Goal: Task Accomplishment & Management: Manage account settings

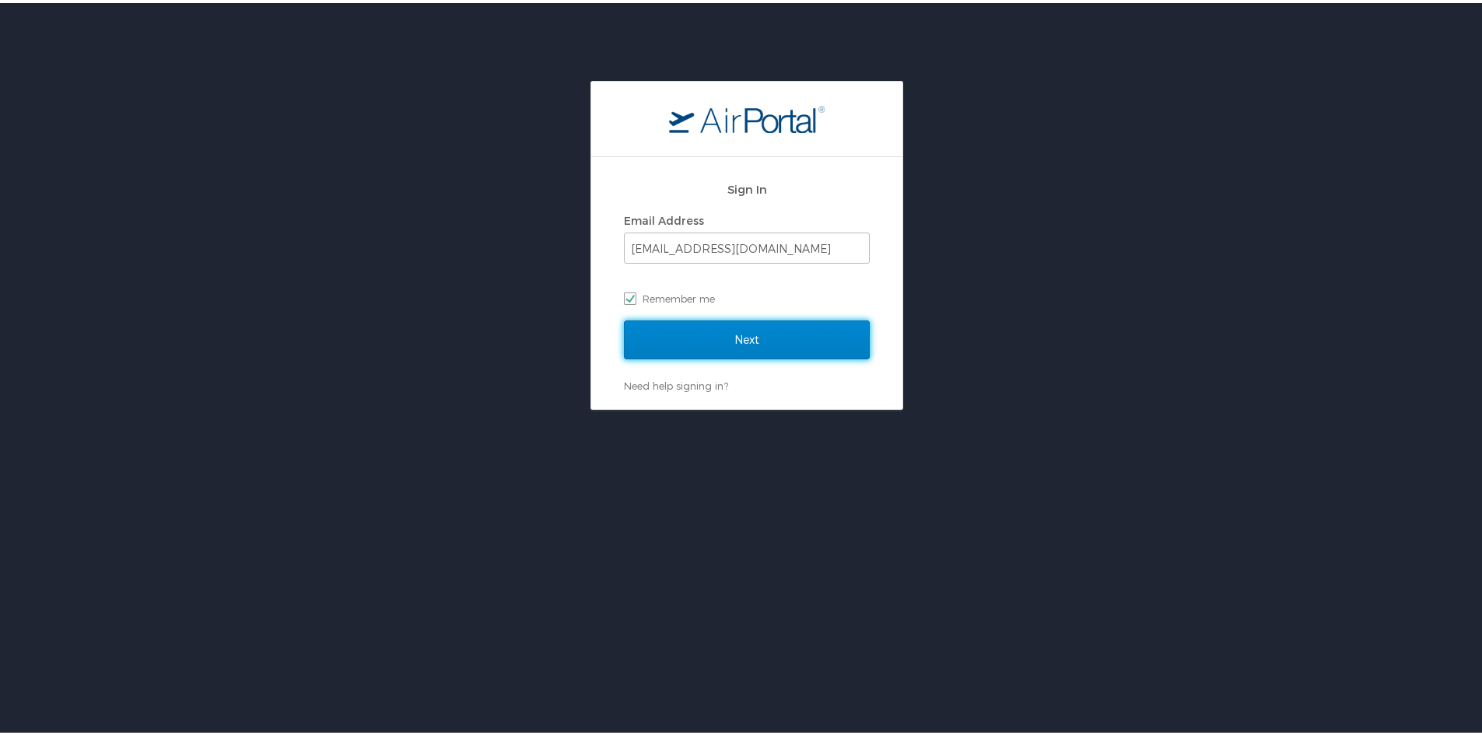
click at [757, 336] on input "Next" at bounding box center [747, 336] width 246 height 39
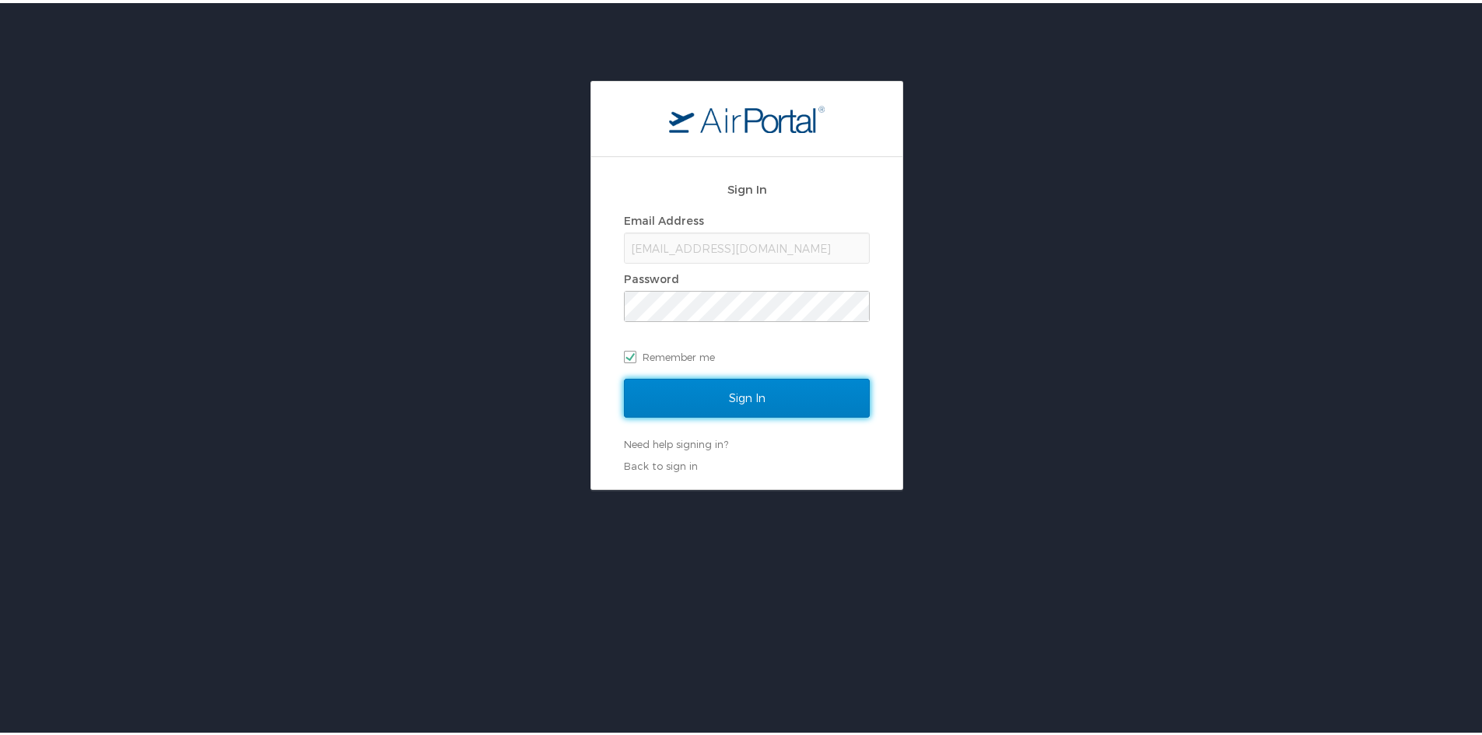
click at [719, 390] on input "Sign In" at bounding box center [747, 395] width 246 height 39
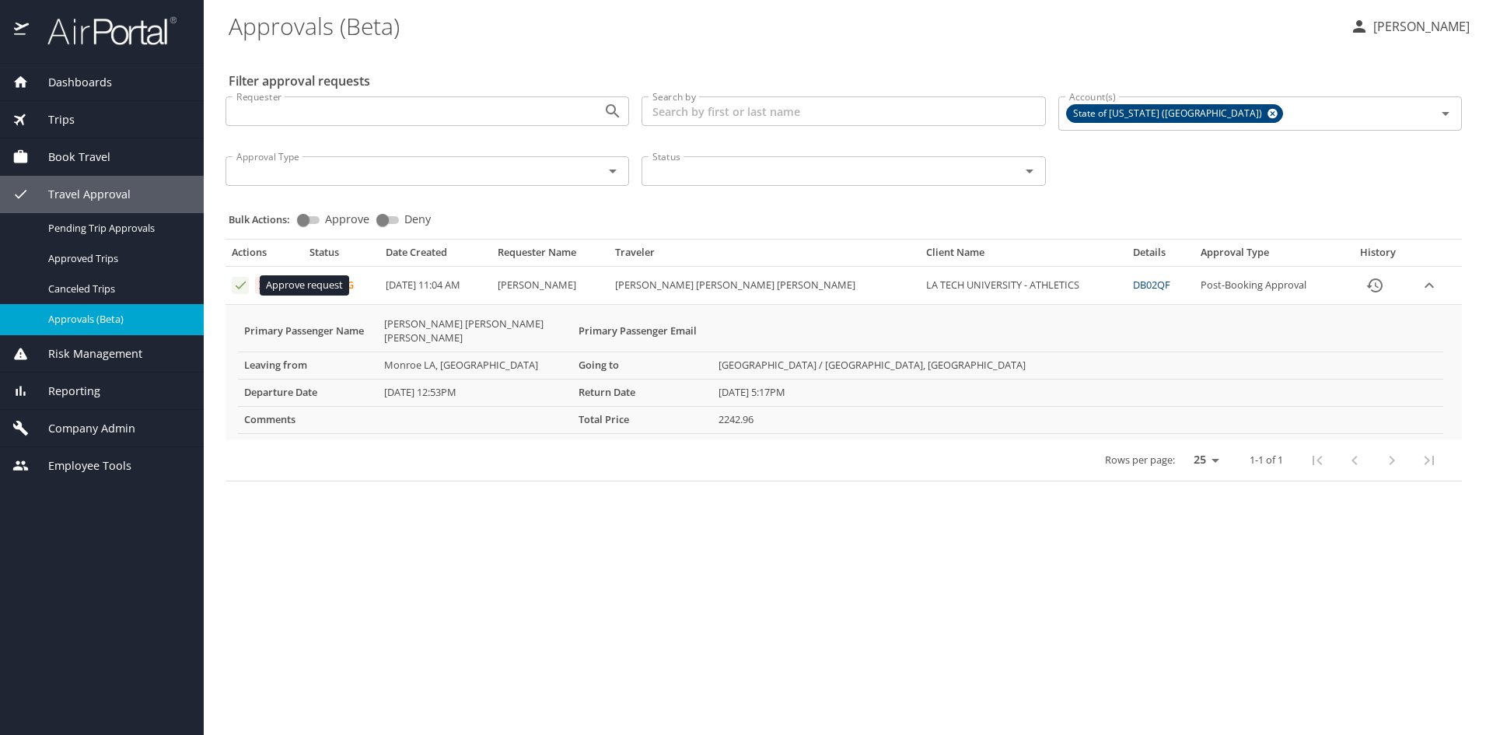
click at [239, 287] on icon "Approval table" at bounding box center [240, 285] width 15 height 15
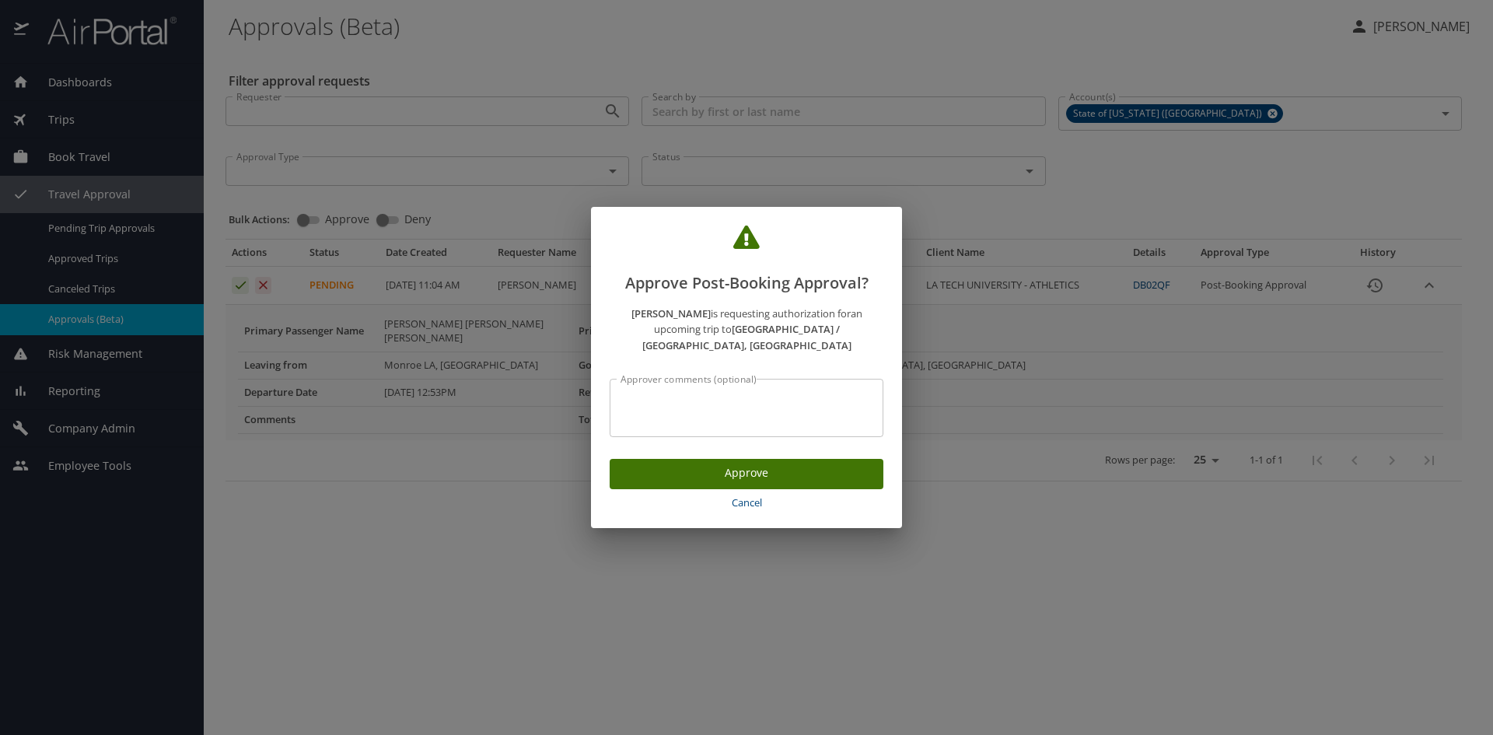
click at [645, 394] on textarea "Approver comments (optional)" at bounding box center [747, 409] width 252 height 30
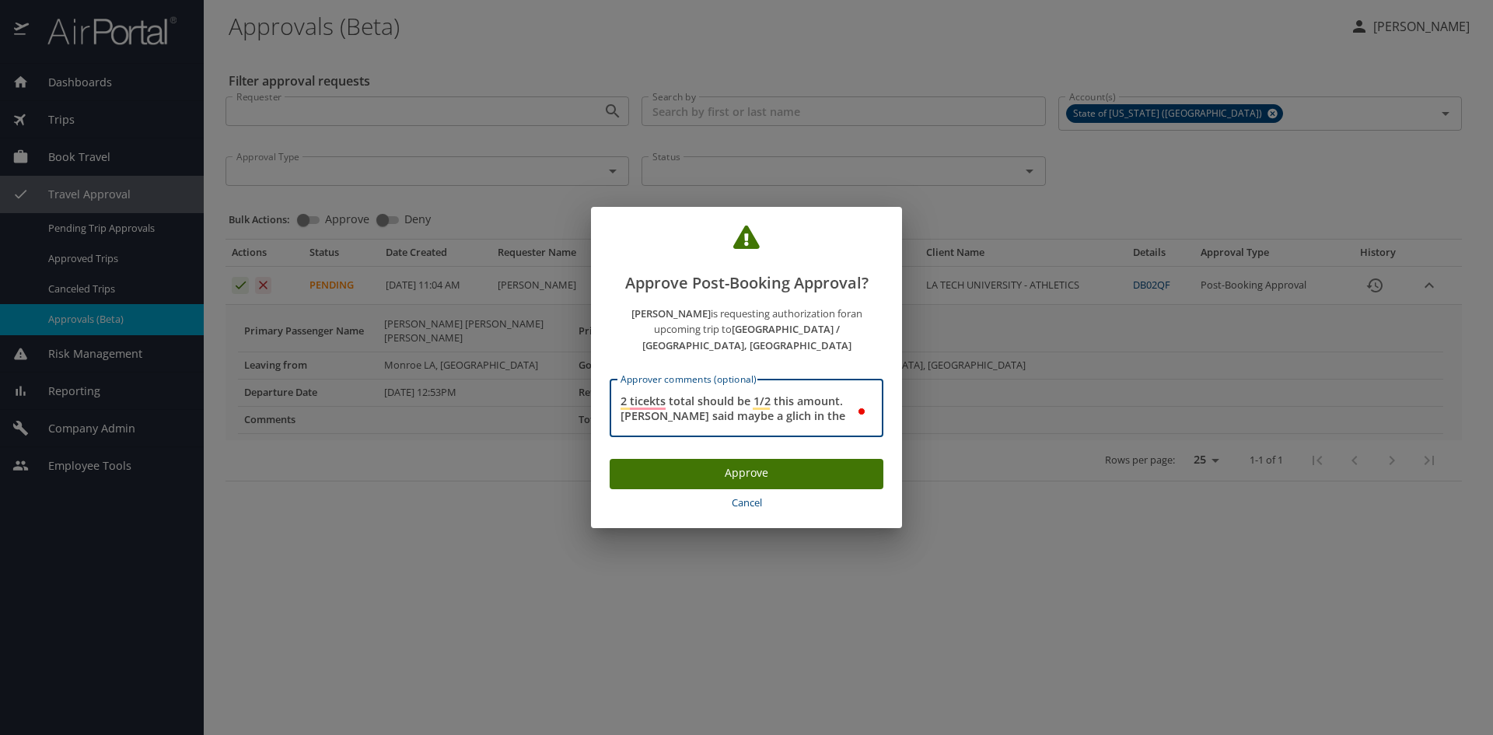
type textarea "2 ticekts total should be 1/2 this amount. Franklin said maybe a glich in the s…"
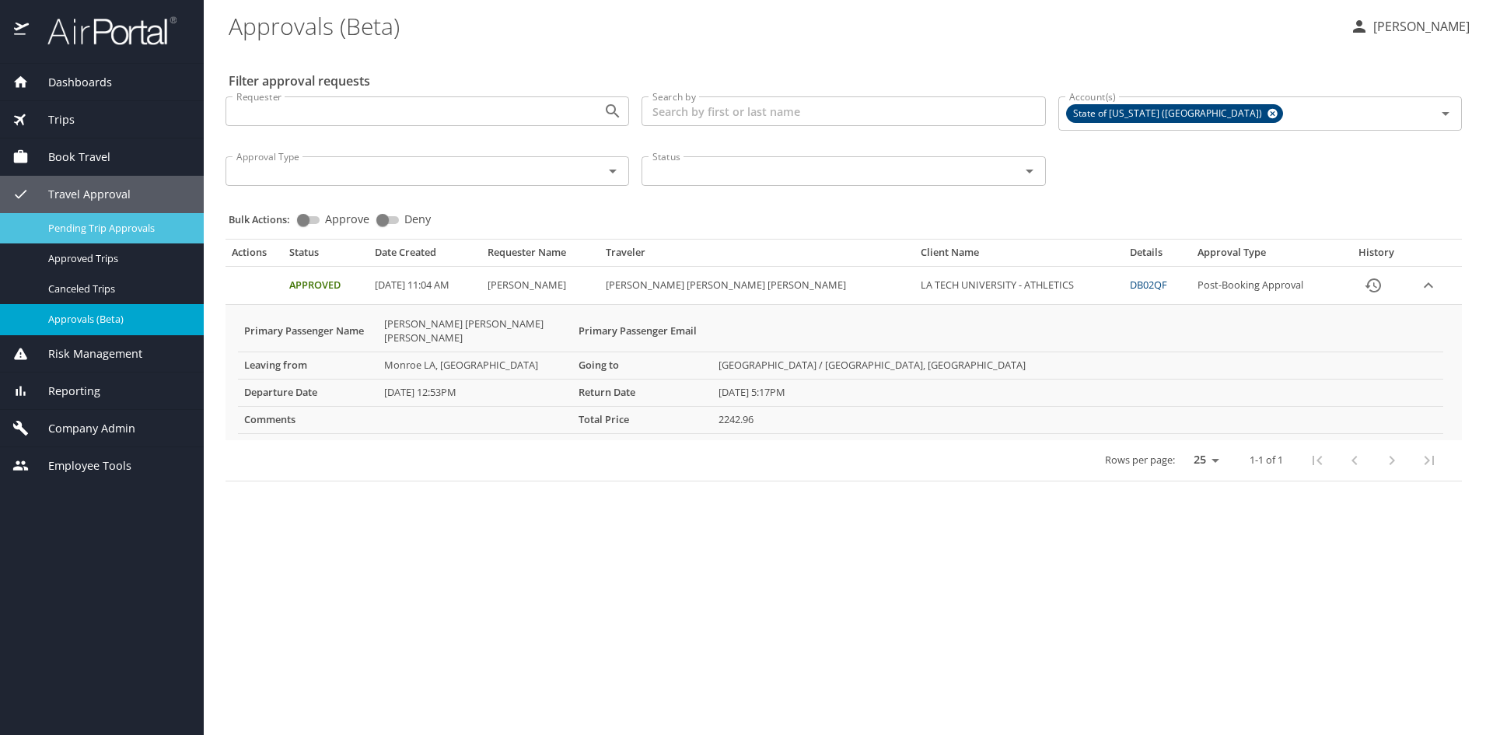
click at [89, 228] on span "Pending Trip Approvals" at bounding box center [116, 228] width 137 height 15
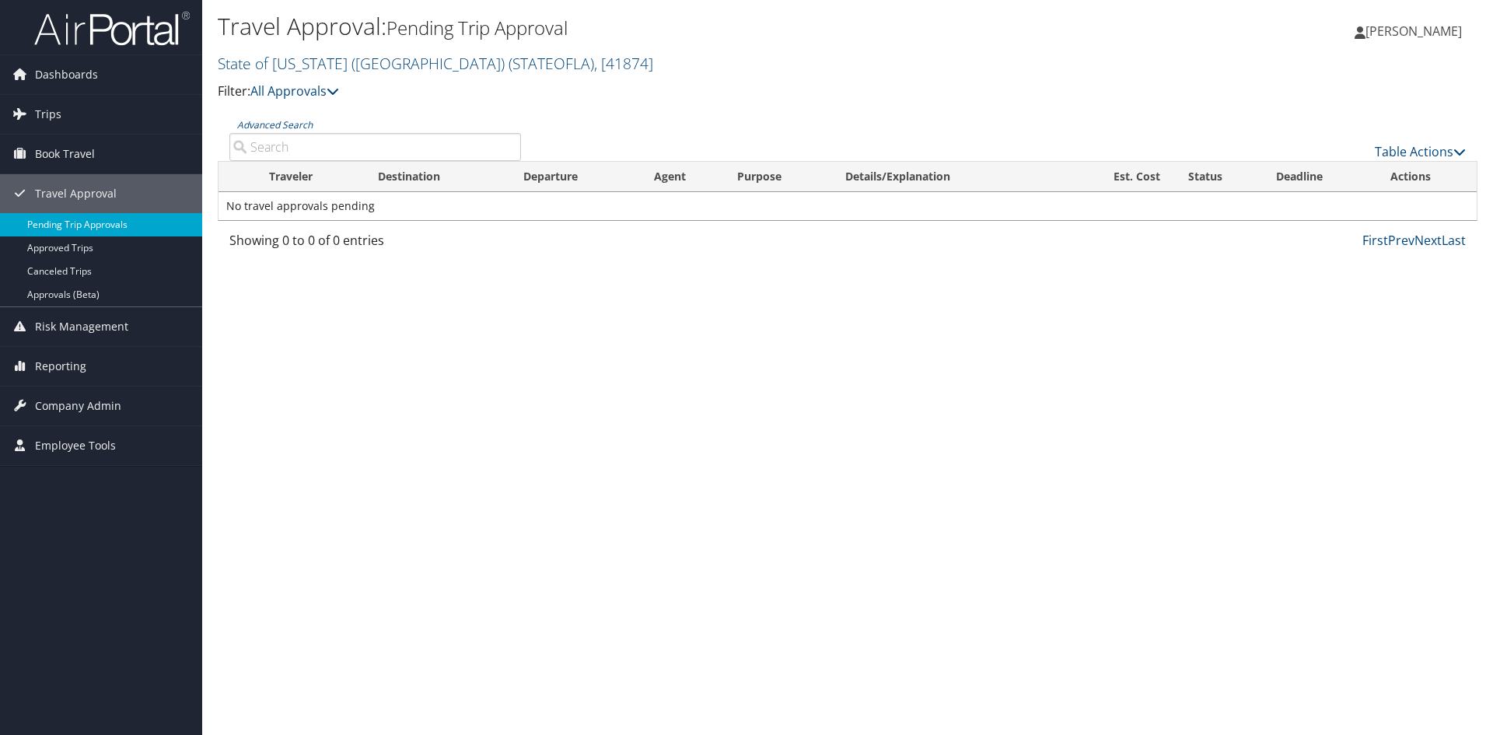
click at [66, 218] on link "Pending Trip Approvals" at bounding box center [101, 224] width 202 height 23
click at [85, 196] on span "Travel Approval" at bounding box center [76, 193] width 82 height 39
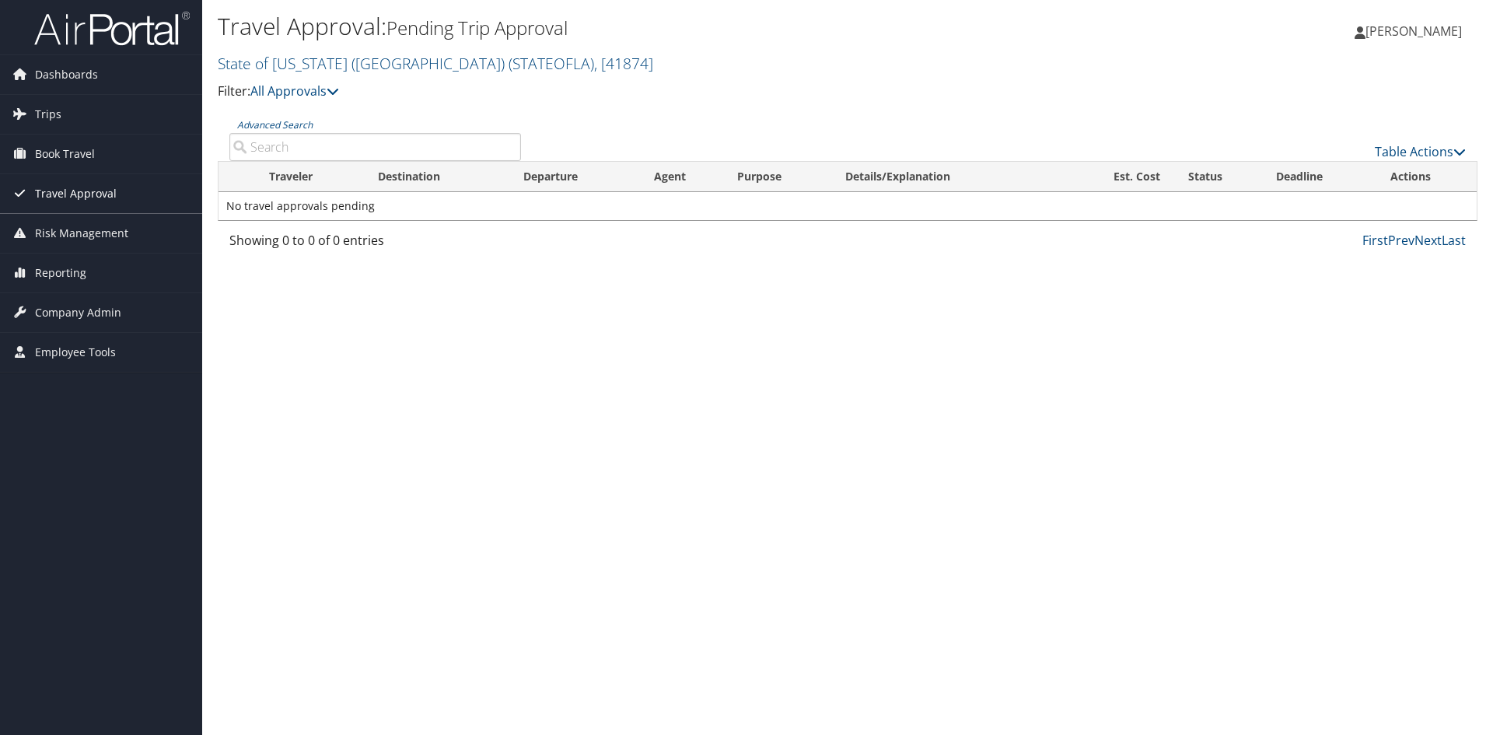
click at [85, 196] on span "Travel Approval" at bounding box center [76, 193] width 82 height 39
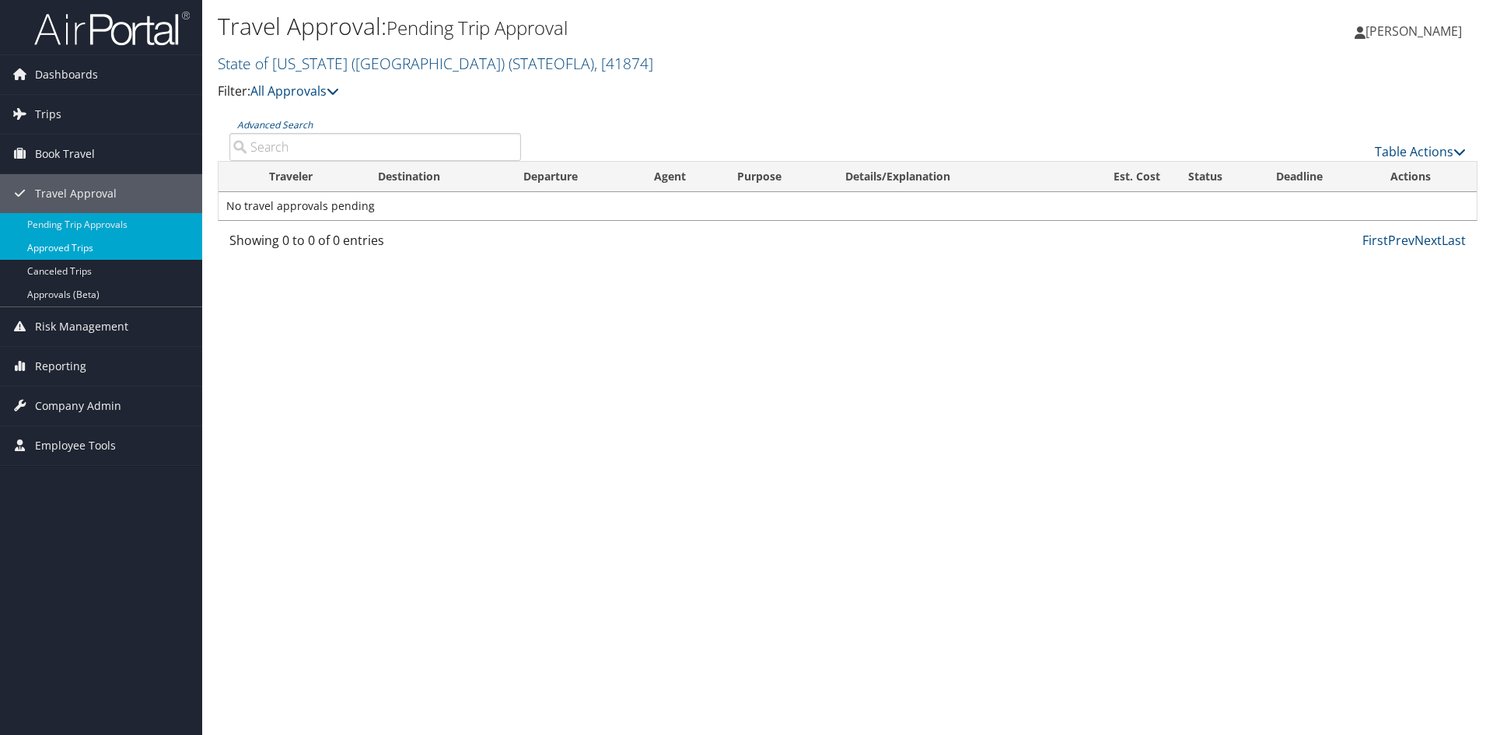
click at [58, 246] on link "Approved Trips" at bounding box center [101, 247] width 202 height 23
